Goal: Task Accomplishment & Management: Manage account settings

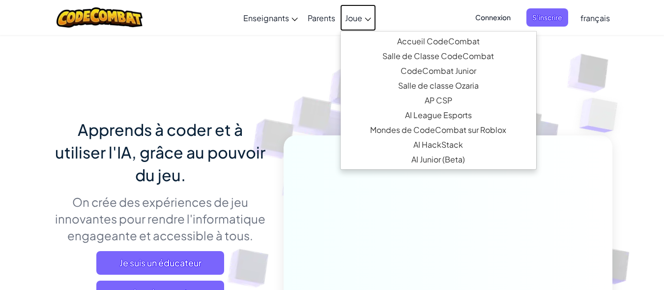
click at [361, 25] on link "Joue" at bounding box center [358, 17] width 36 height 27
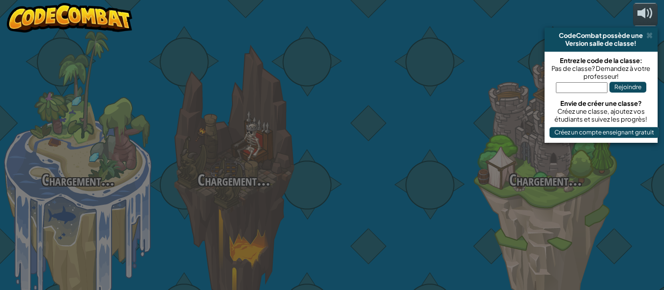
click at [394, 44] on div at bounding box center [390, 156] width 156 height 312
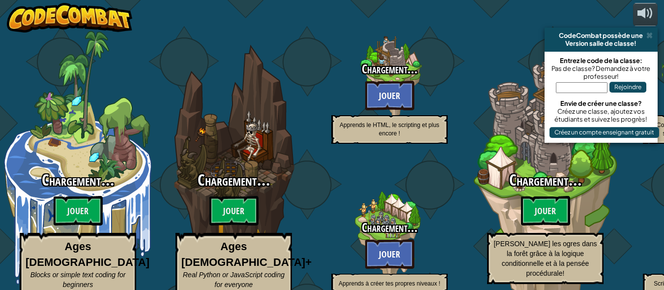
select select "fr"
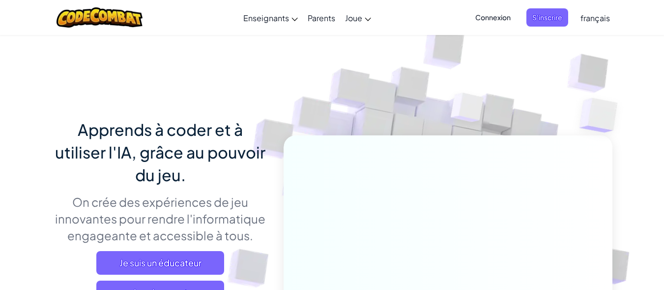
click at [496, 15] on span "Connexion" at bounding box center [493, 17] width 47 height 18
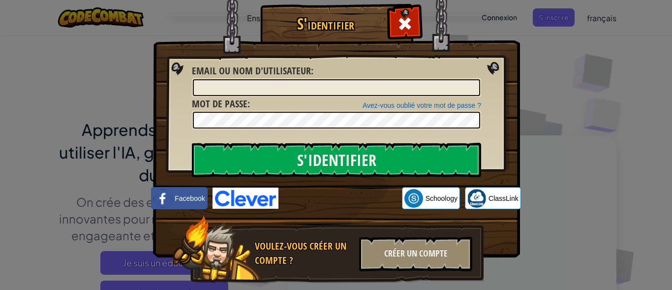
click at [319, 76] on div "Email ou nom d'utilisateur :" at bounding box center [336, 80] width 289 height 33
click at [323, 80] on input "Email ou nom d'utilisateur :" at bounding box center [336, 87] width 287 height 17
type input "[EMAIL_ADDRESS][DOMAIN_NAME]"
